Goal: Obtain resource: Obtain resource

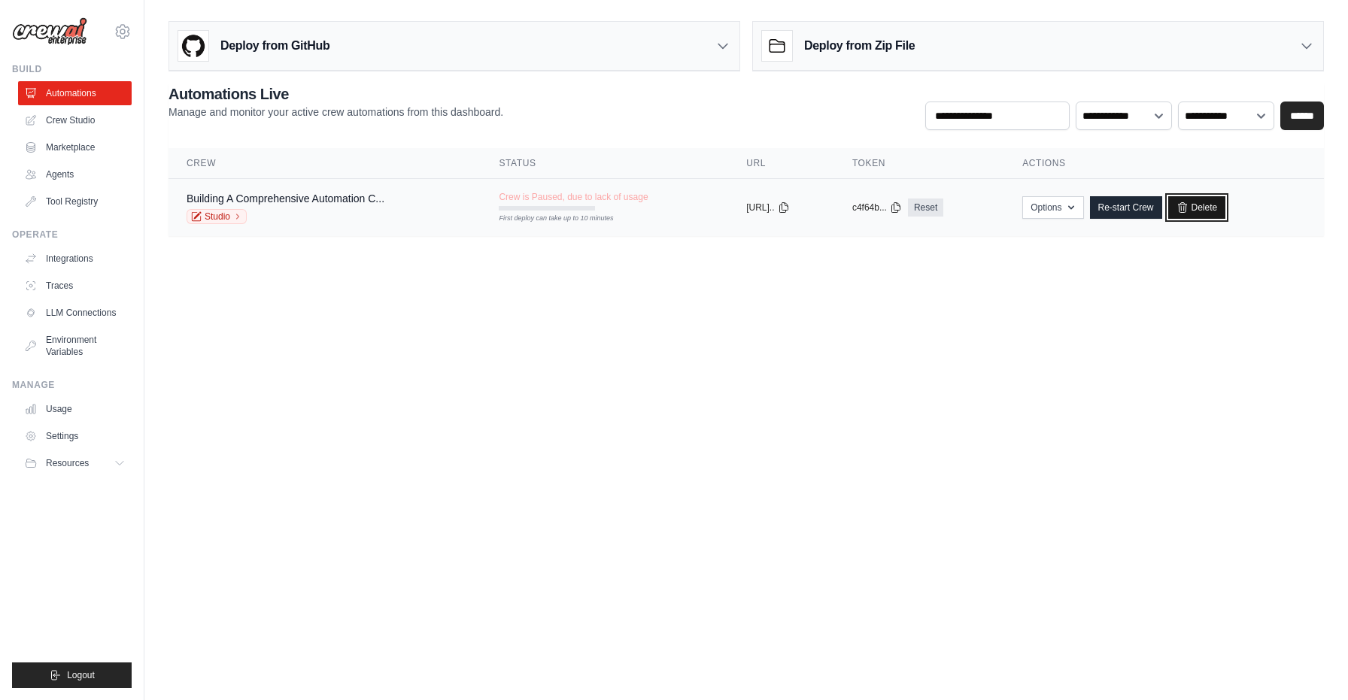
click at [1188, 211] on icon at bounding box center [1182, 208] width 12 height 12
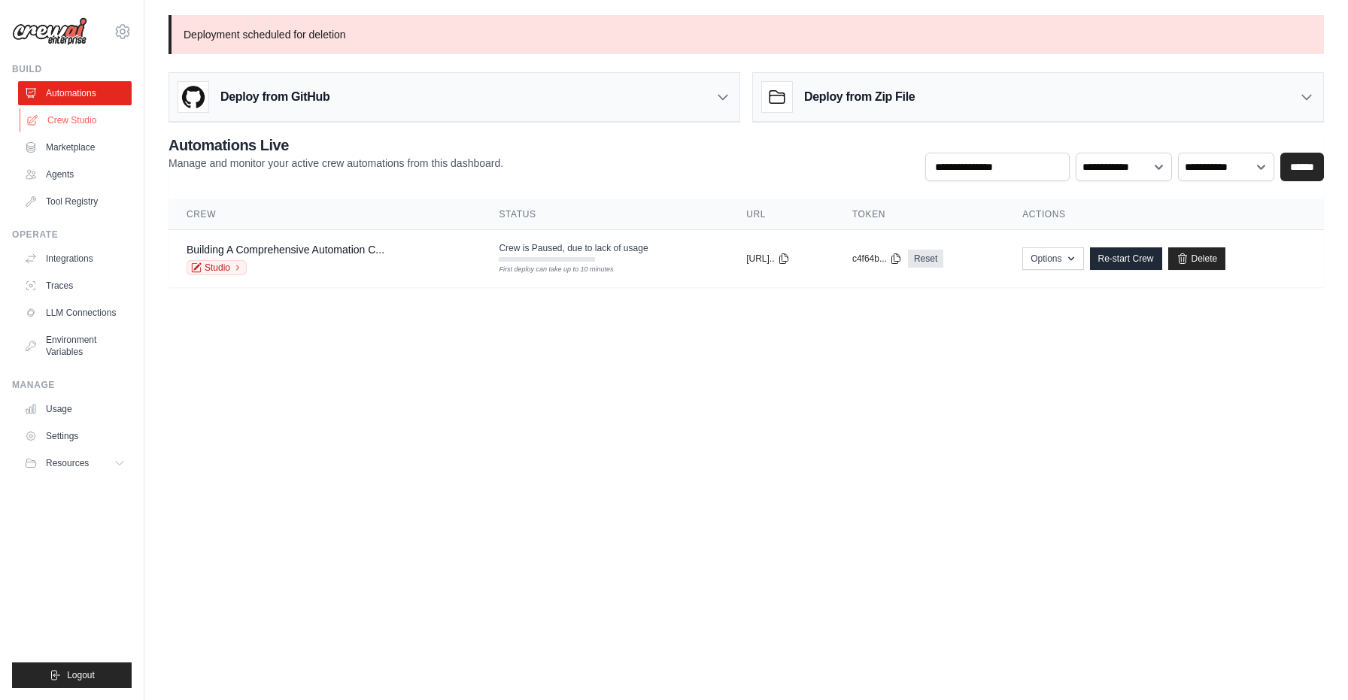
click at [75, 119] on link "Crew Studio" at bounding box center [77, 120] width 114 height 24
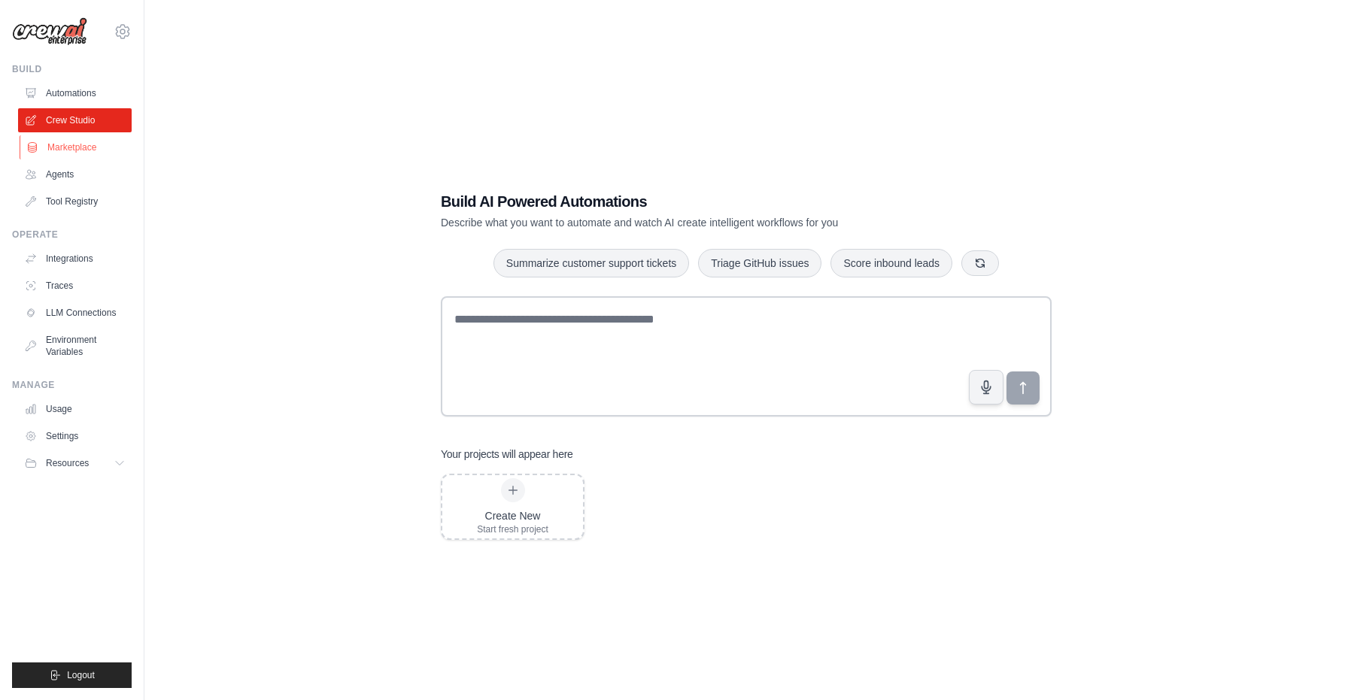
click at [73, 150] on link "Marketplace" at bounding box center [77, 147] width 114 height 24
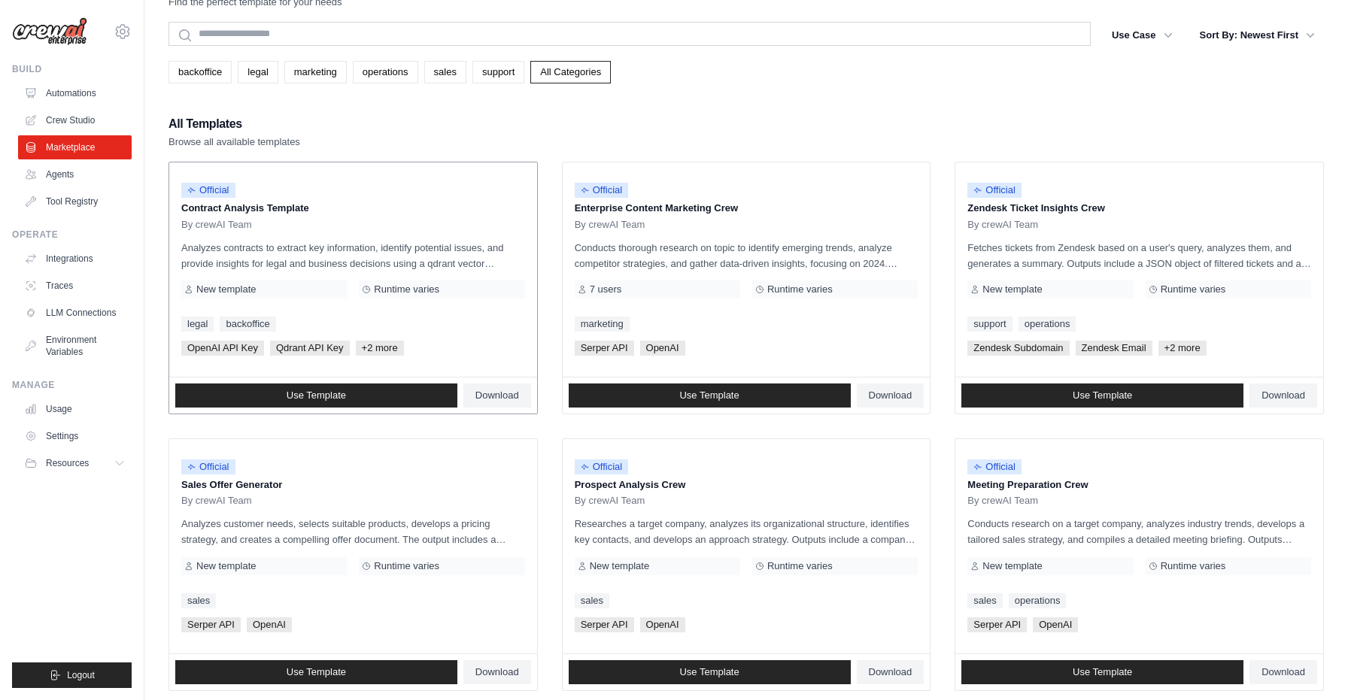
scroll to position [42, 0]
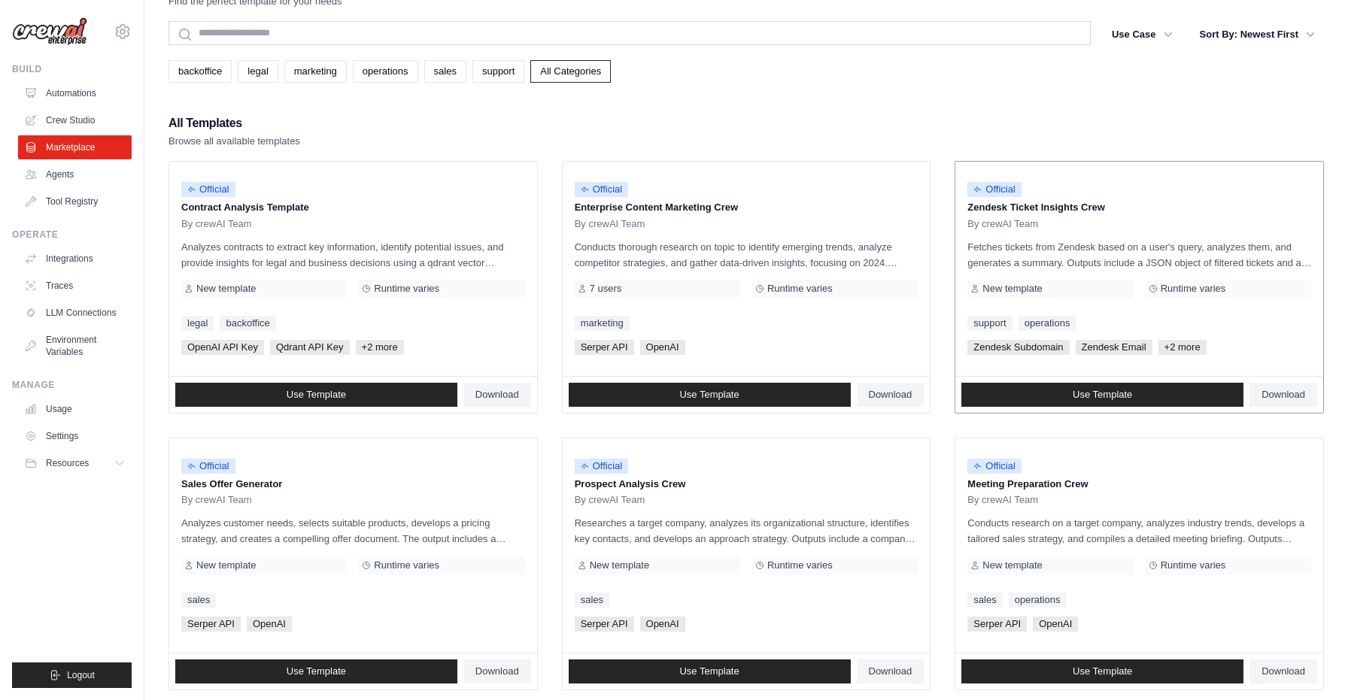
click at [1139, 256] on p "Fetches tickets from Zendesk based on a user's query, analyzes them, and genera…" at bounding box center [1139, 255] width 344 height 32
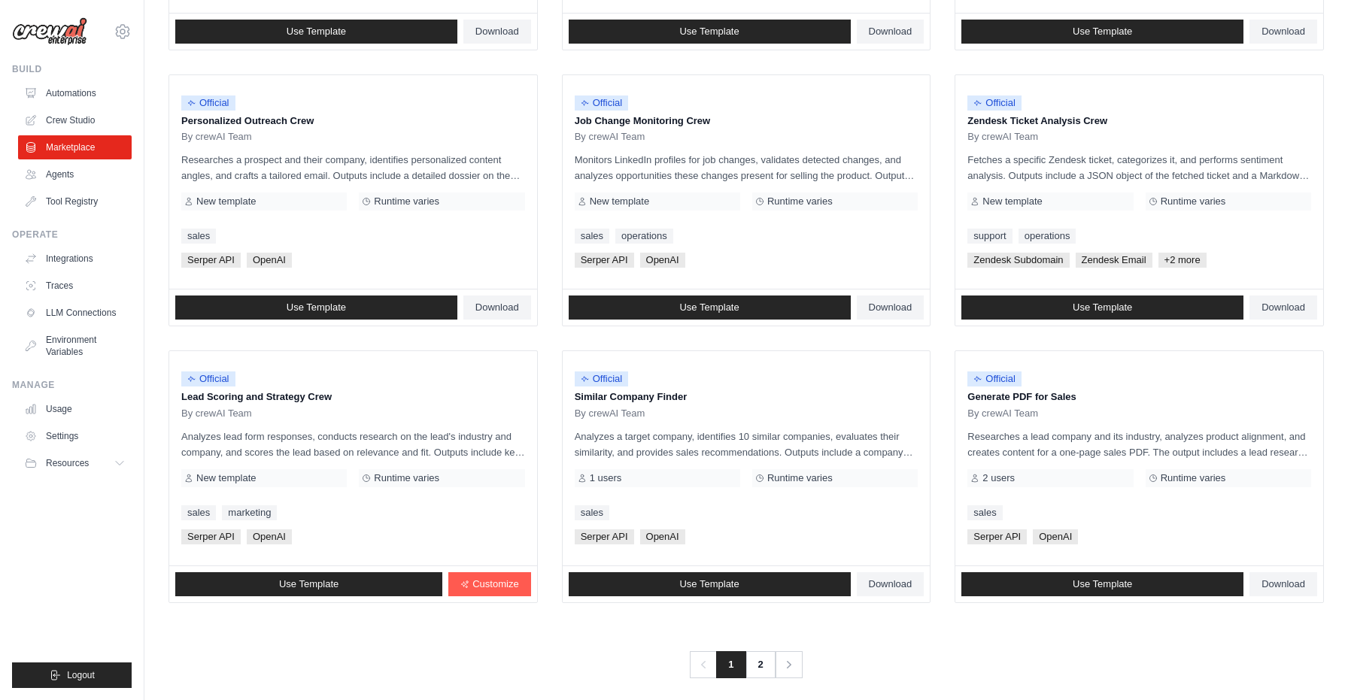
scroll to position [685, 0]
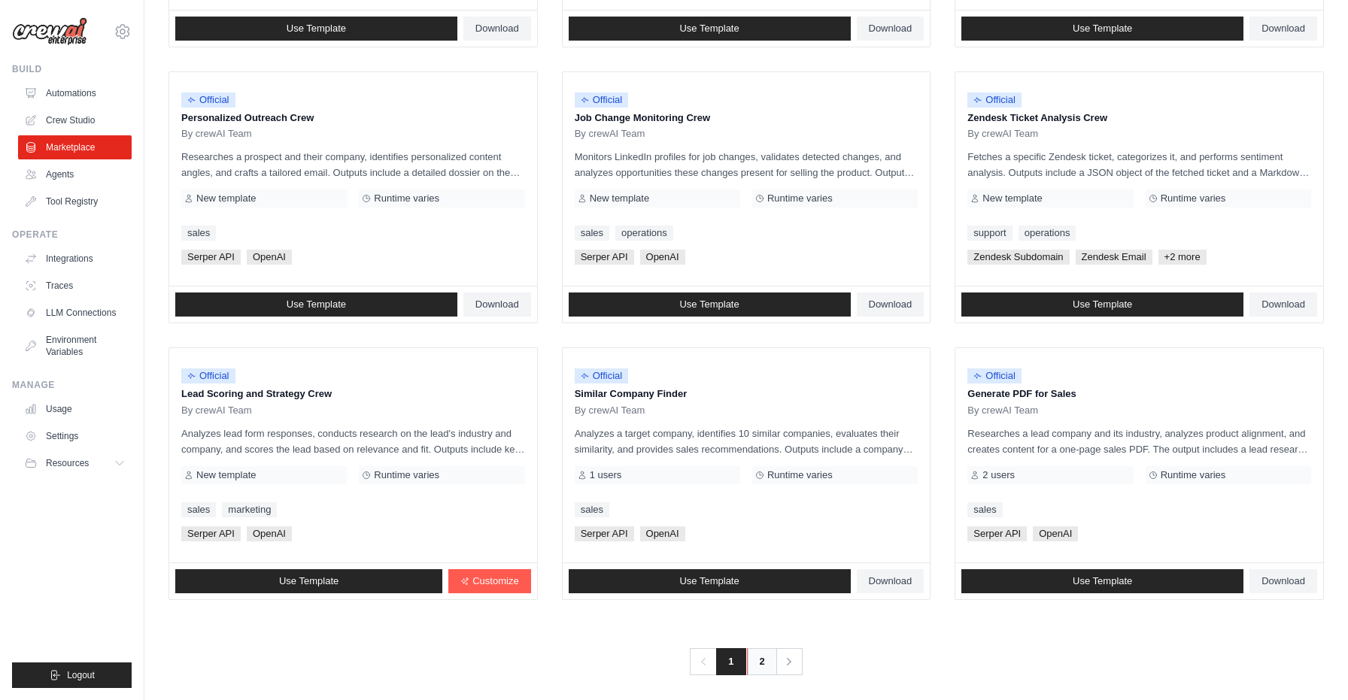
click at [760, 666] on link "2" at bounding box center [762, 661] width 30 height 27
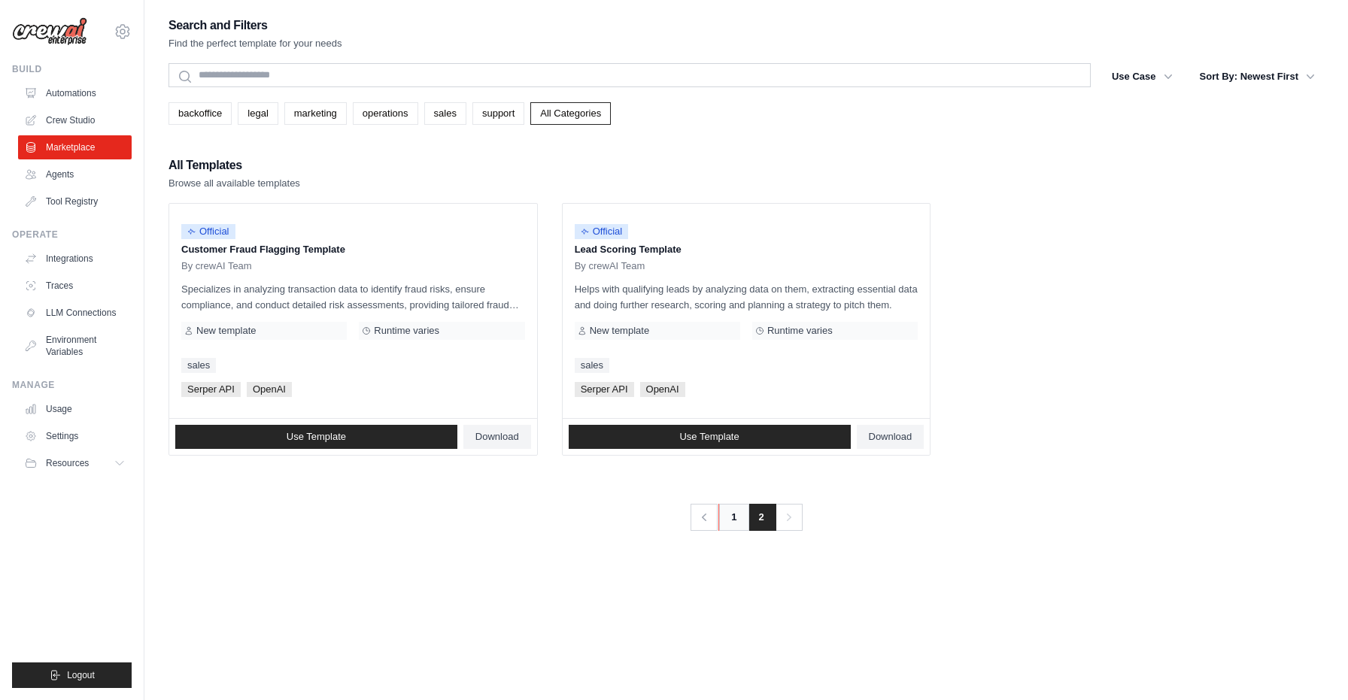
click at [733, 523] on link "1" at bounding box center [733, 517] width 30 height 27
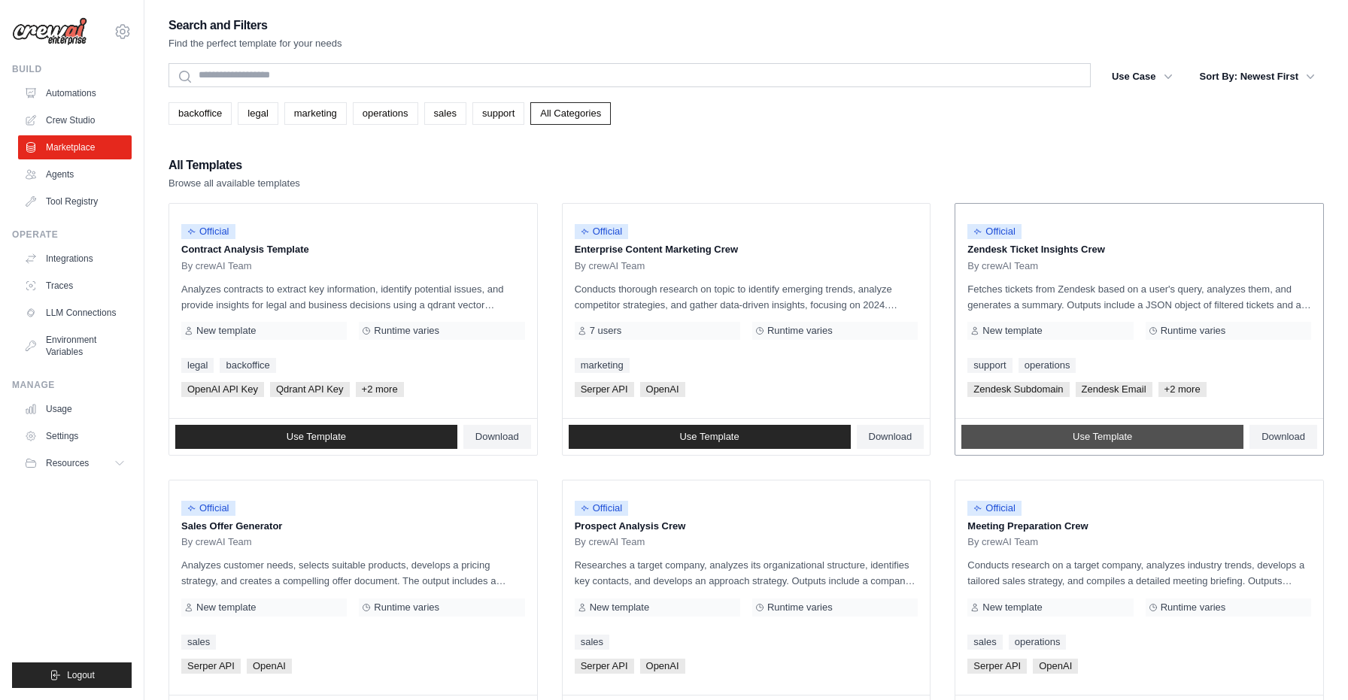
click at [1062, 440] on link "Use Template" at bounding box center [1102, 437] width 282 height 24
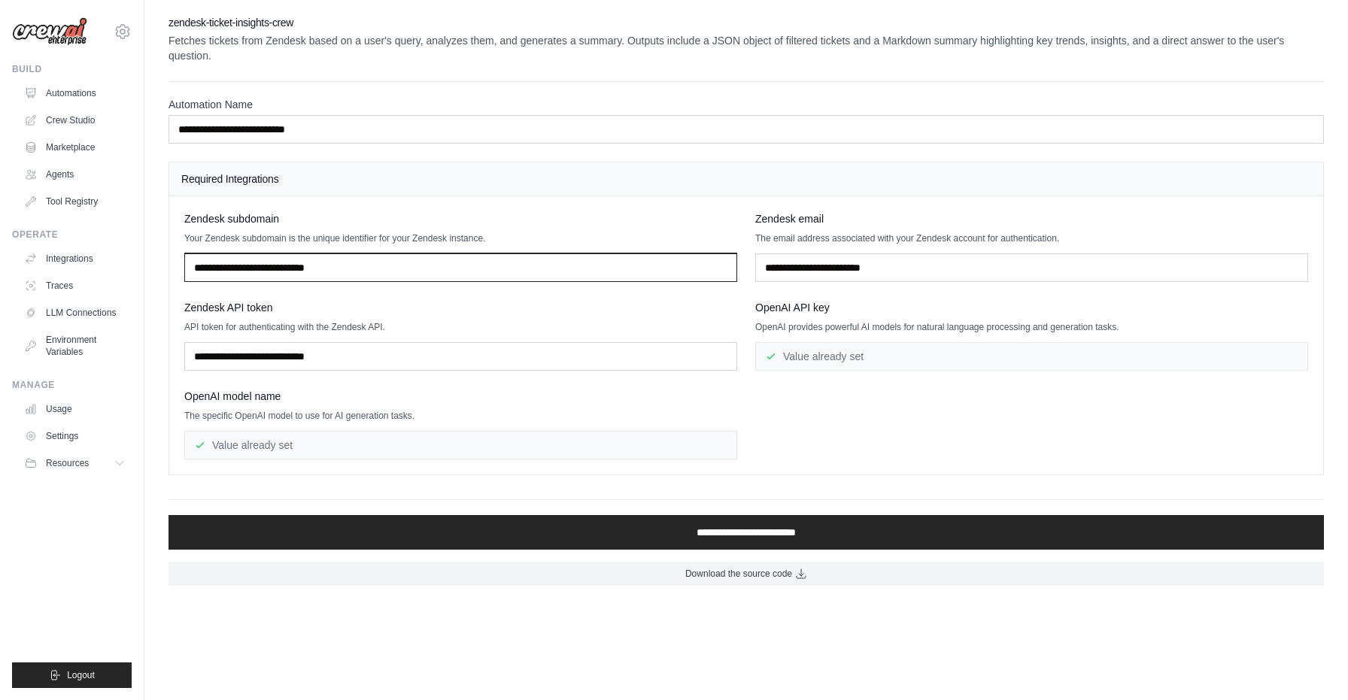
click at [366, 268] on input "text" at bounding box center [460, 267] width 553 height 29
